Goal: Find contact information: Find contact information

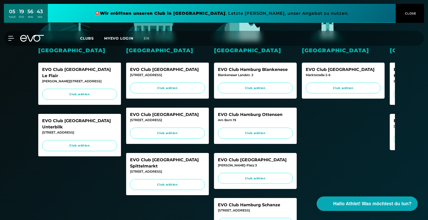
scroll to position [145, 0]
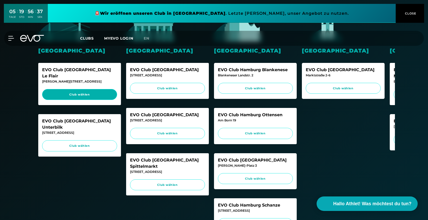
click at [97, 92] on span "Club wählen" at bounding box center [79, 94] width 65 height 4
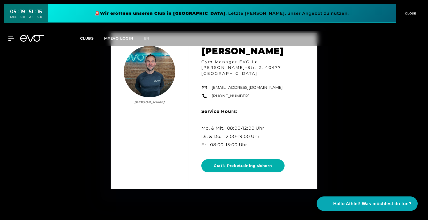
scroll to position [1098, 0]
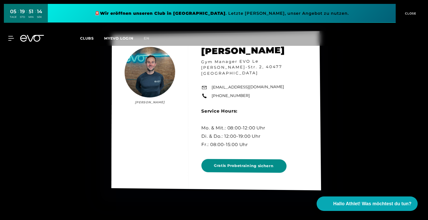
click at [232, 165] on span "Gratis Probetraining sichern" at bounding box center [244, 166] width 60 height 6
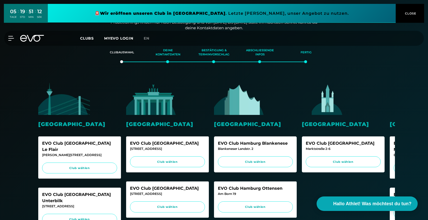
scroll to position [106, 0]
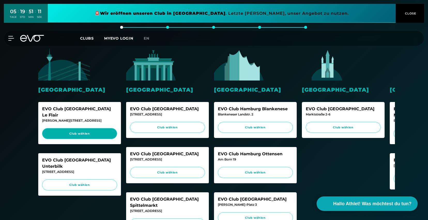
click at [81, 130] on link "Club wählen" at bounding box center [79, 133] width 75 height 11
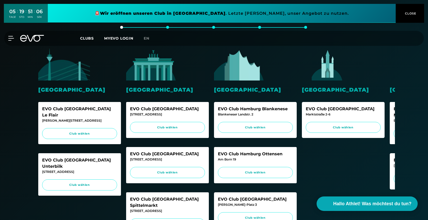
scroll to position [0, 0]
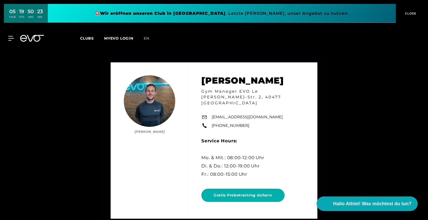
scroll to position [1069, 0]
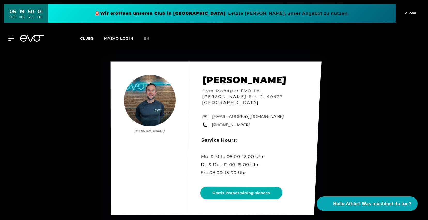
click at [217, 122] on link "[PHONE_NUMBER]" at bounding box center [231, 125] width 38 height 6
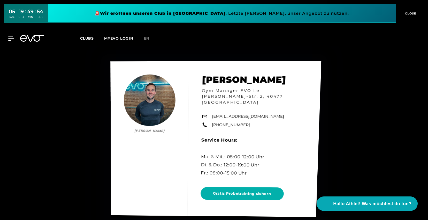
drag, startPoint x: 251, startPoint y: 122, endPoint x: 220, endPoint y: 123, distance: 30.8
click at [220, 123] on div "[PERSON_NAME] [PERSON_NAME] Gym Manager EVO Le [PERSON_NAME]-Str. 2, 40477 Düss…" at bounding box center [215, 139] width 211 height 156
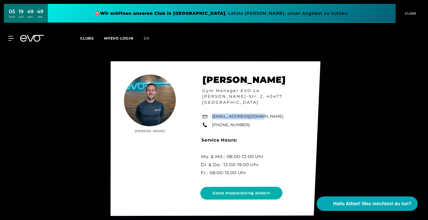
drag, startPoint x: 253, startPoint y: 114, endPoint x: 212, endPoint y: 115, distance: 40.9
click at [212, 115] on div "[PERSON_NAME] [PERSON_NAME] Gym Manager EVO Le [PERSON_NAME]-Str. 2, 40477 Düss…" at bounding box center [216, 138] width 210 height 154
copy link "[EMAIL_ADDRESS][DOMAIN_NAME]"
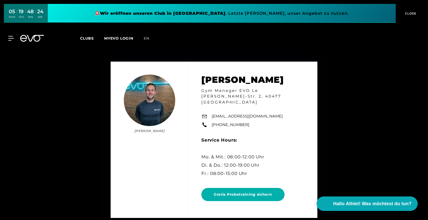
click at [59, 103] on div "[PERSON_NAME] [PERSON_NAME] Gym Manager EVO Le [PERSON_NAME]-Str. 2, 40477 Düss…" at bounding box center [214, 140] width 428 height 220
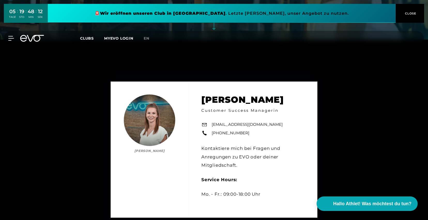
scroll to position [0, 0]
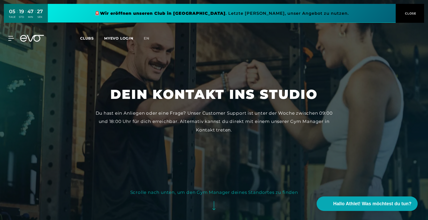
click at [407, 15] on span "CLOSE" at bounding box center [410, 13] width 13 height 5
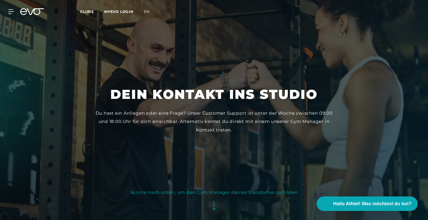
click at [119, 12] on link "MYEVO LOGIN" at bounding box center [118, 11] width 29 height 5
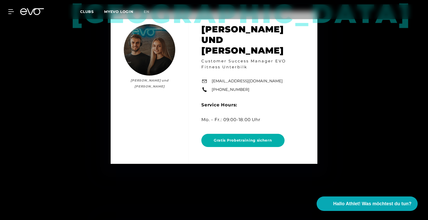
scroll to position [881, 0]
